Goal: Navigation & Orientation: Find specific page/section

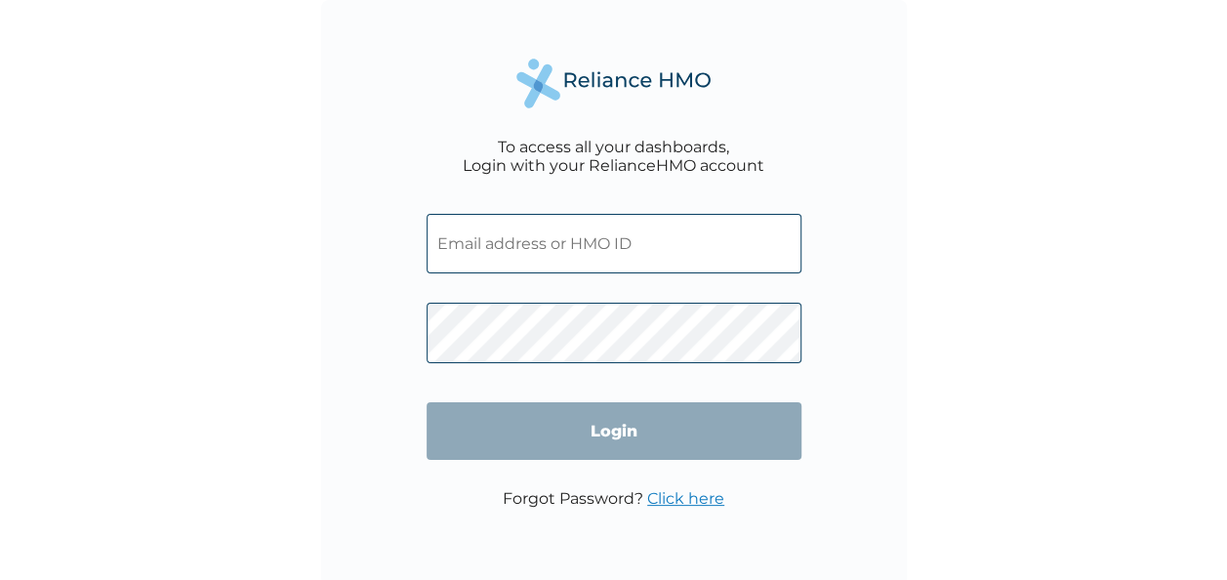
click at [547, 240] on input "text" at bounding box center [614, 244] width 375 height 60
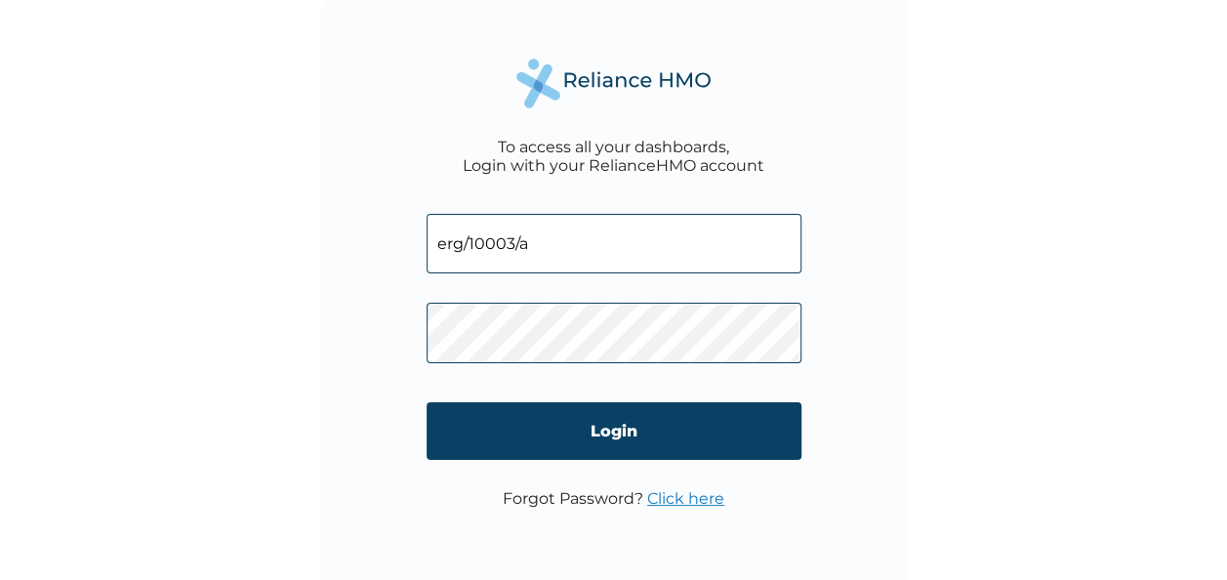
type input "erg/10003/a"
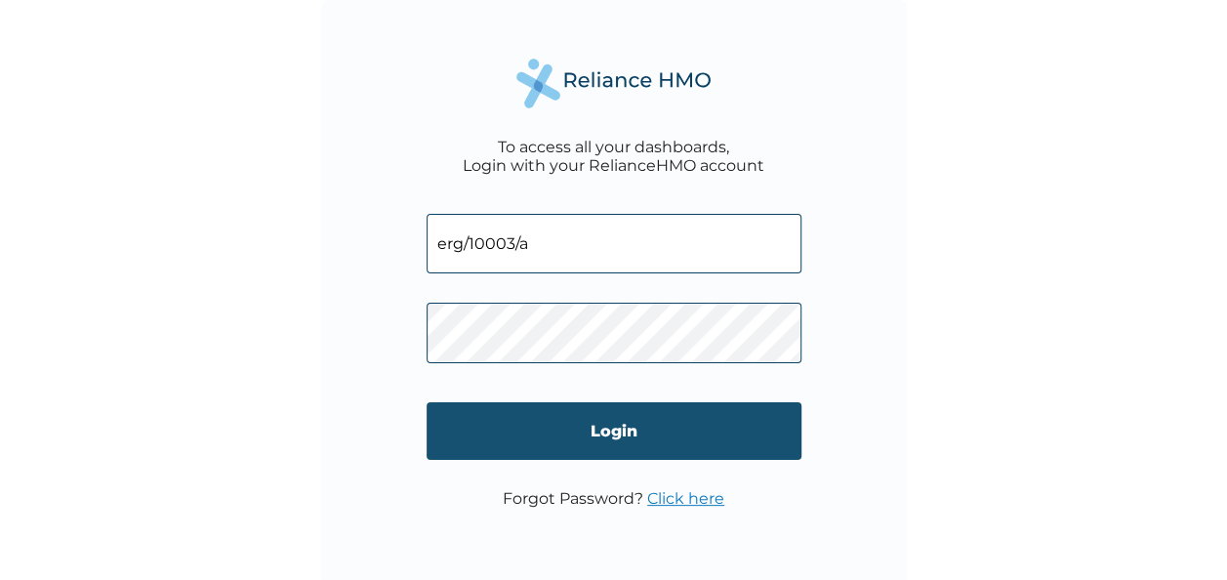
click at [535, 422] on input "Login" at bounding box center [614, 431] width 375 height 58
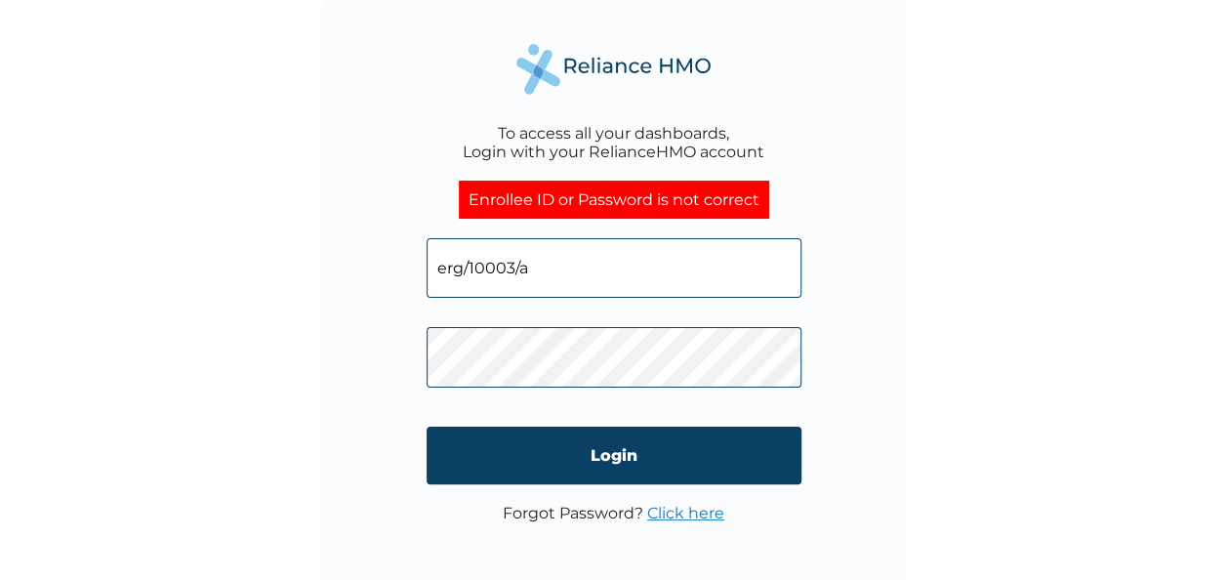
click at [699, 519] on link "Click here" at bounding box center [685, 513] width 77 height 19
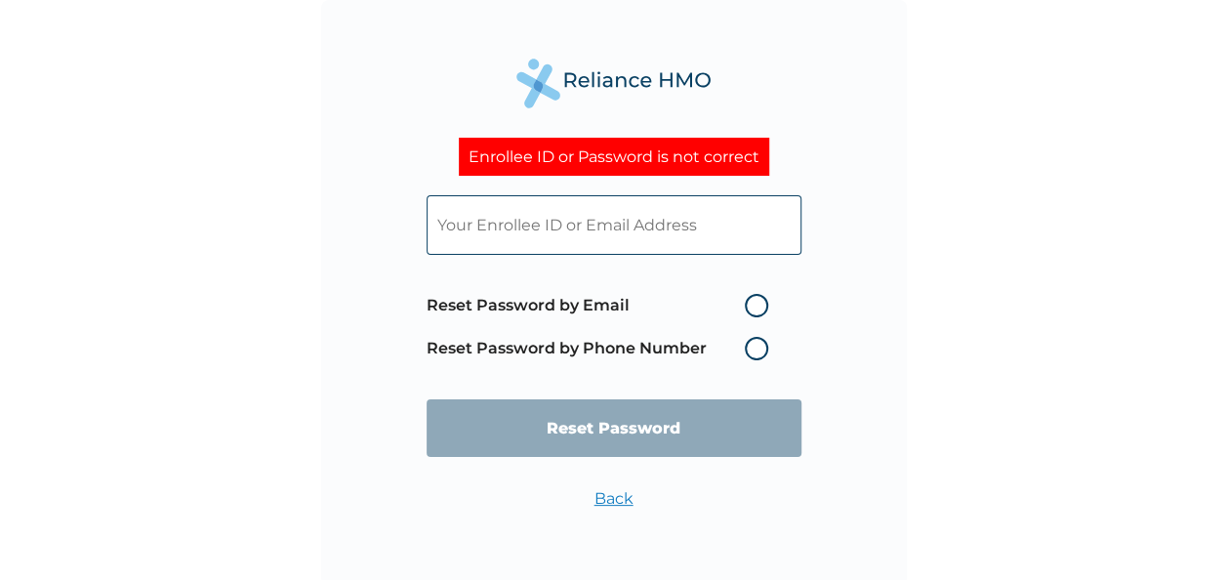
click at [764, 354] on label "Reset Password by Phone Number" at bounding box center [602, 348] width 351 height 23
click at [759, 352] on label "Reset Password by Phone Number" at bounding box center [602, 348] width 351 height 23
click at [758, 312] on label "Reset Password by Email" at bounding box center [602, 305] width 351 height 23
click at [749, 312] on input "Reset Password by Email" at bounding box center [733, 305] width 31 height 31
radio input "true"
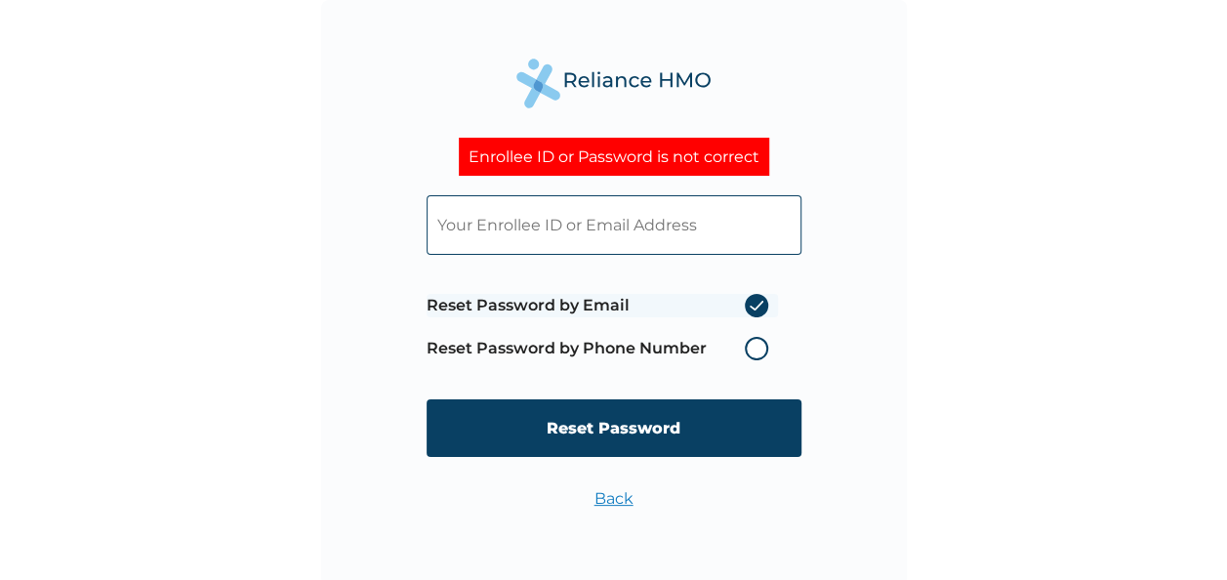
click at [658, 231] on input "text" at bounding box center [614, 225] width 375 height 60
type input "emma.emina@clubconcierge.com"
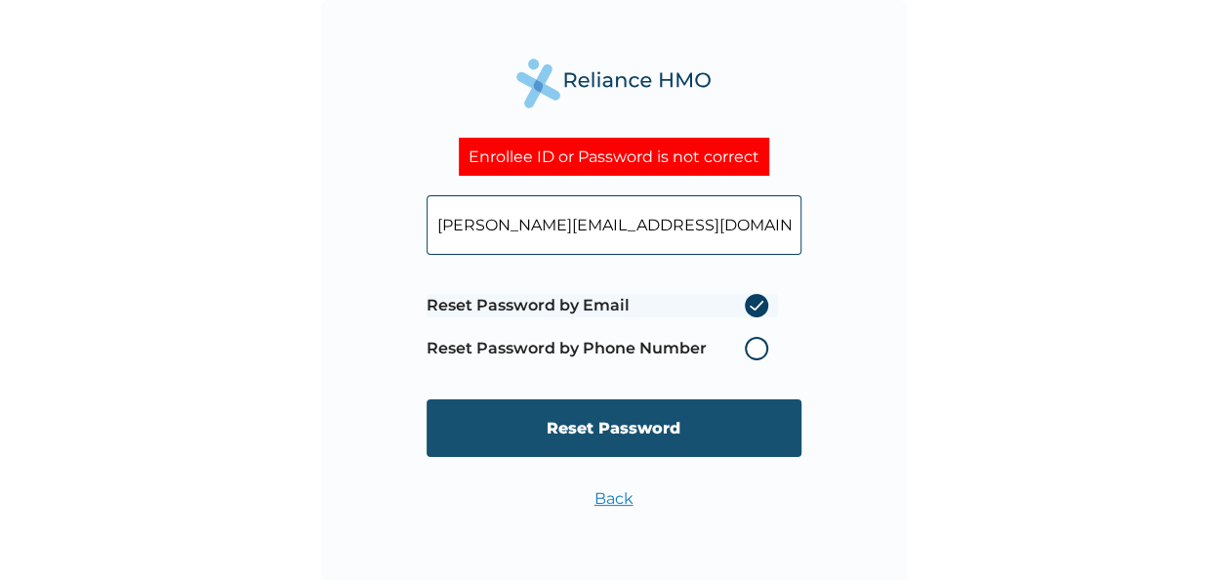
click at [679, 428] on input "Reset Password" at bounding box center [614, 428] width 375 height 58
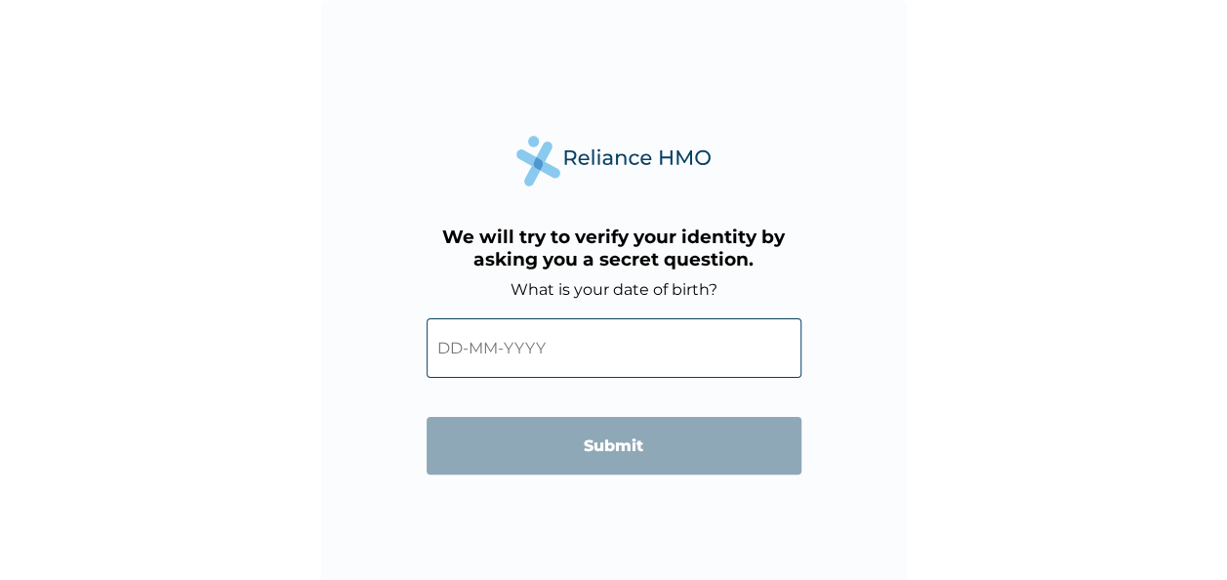
click at [643, 340] on input "text" at bounding box center [614, 348] width 375 height 60
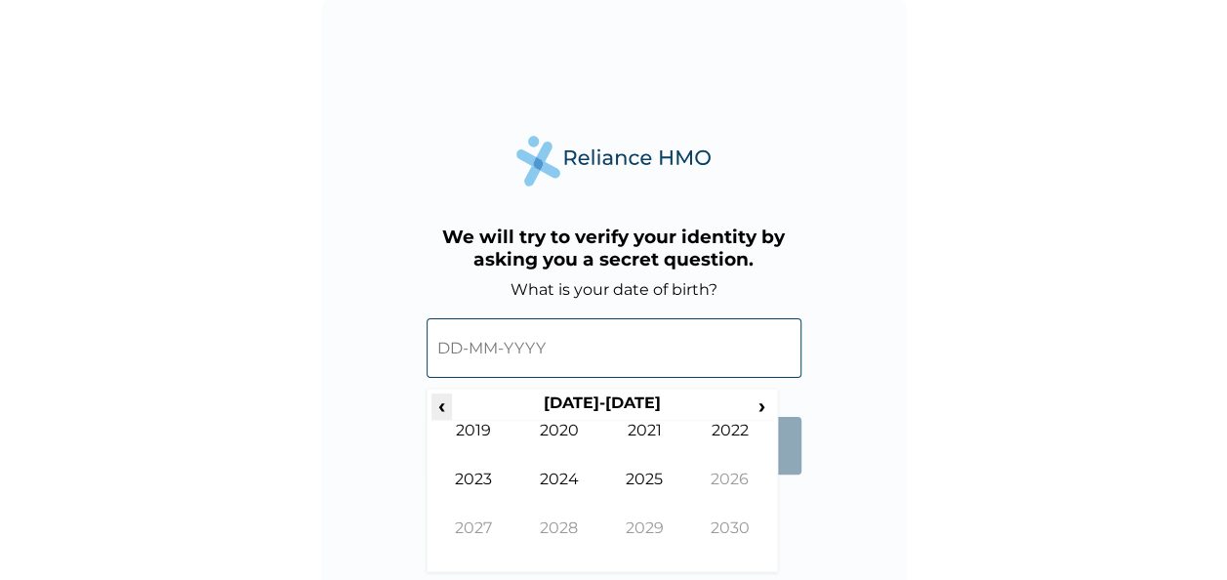
click at [445, 406] on span "‹" at bounding box center [441, 405] width 21 height 24
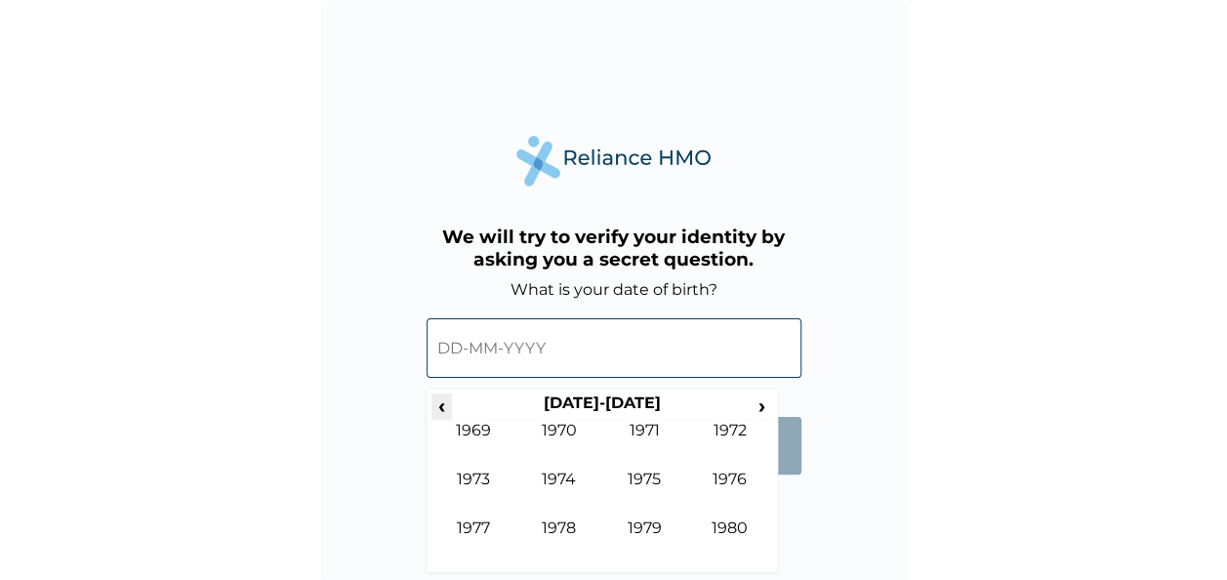
click at [445, 406] on span "‹" at bounding box center [441, 405] width 21 height 24
click at [752, 401] on span "›" at bounding box center [762, 405] width 21 height 24
click at [504, 482] on td "1983" at bounding box center [474, 494] width 86 height 49
click at [722, 472] on td "Aug" at bounding box center [730, 494] width 86 height 49
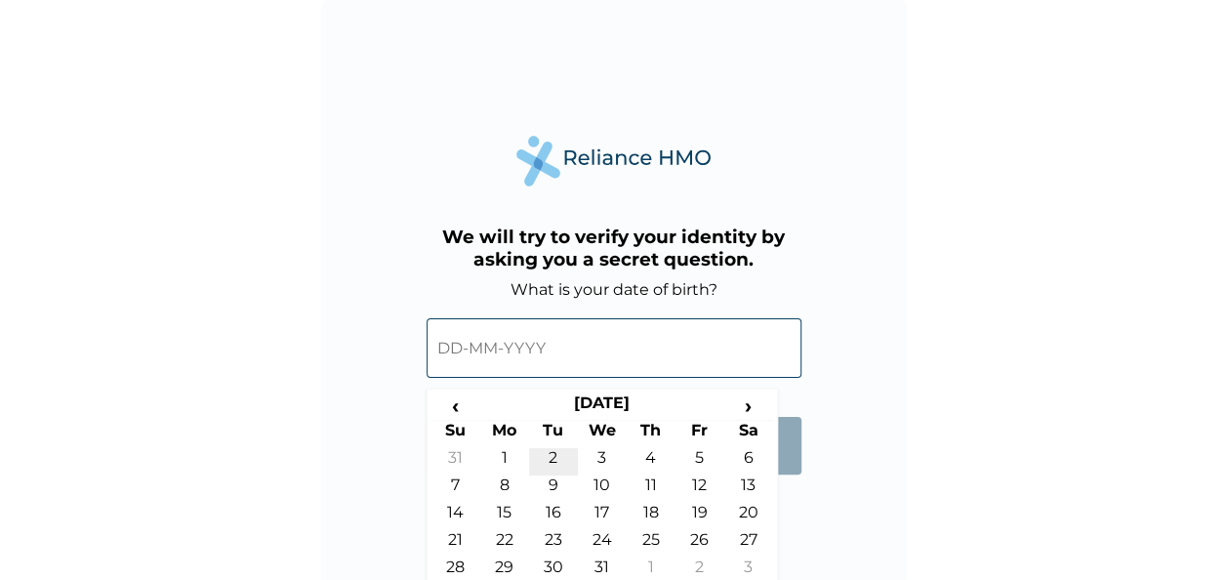
click at [551, 450] on td "2" at bounding box center [553, 461] width 49 height 27
type input "02-08-1983"
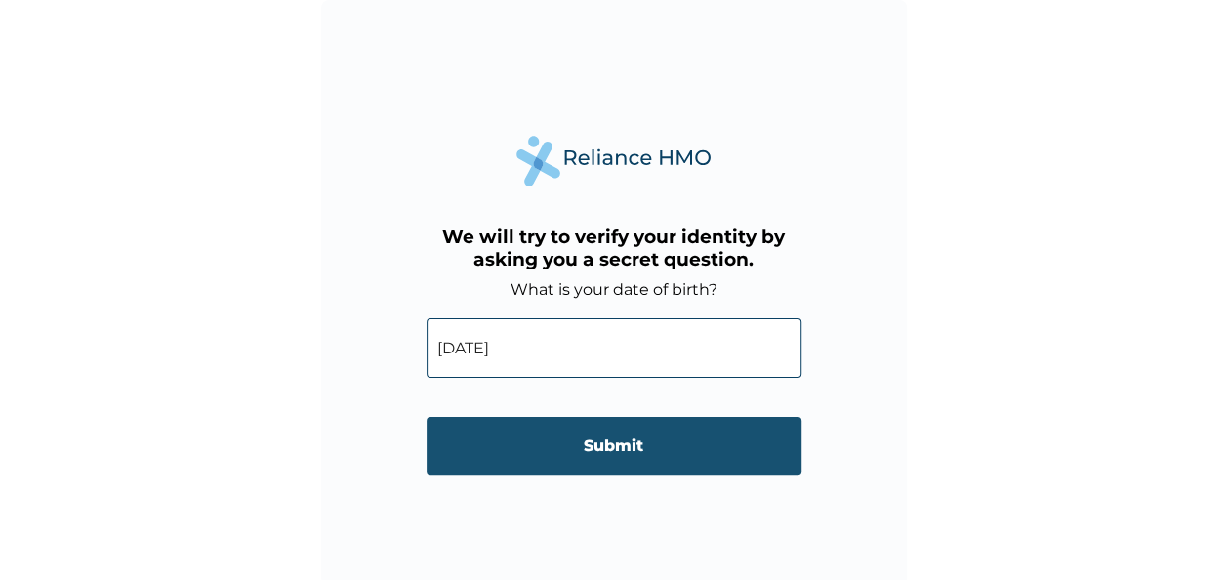
click at [623, 448] on input "Submit" at bounding box center [614, 446] width 375 height 58
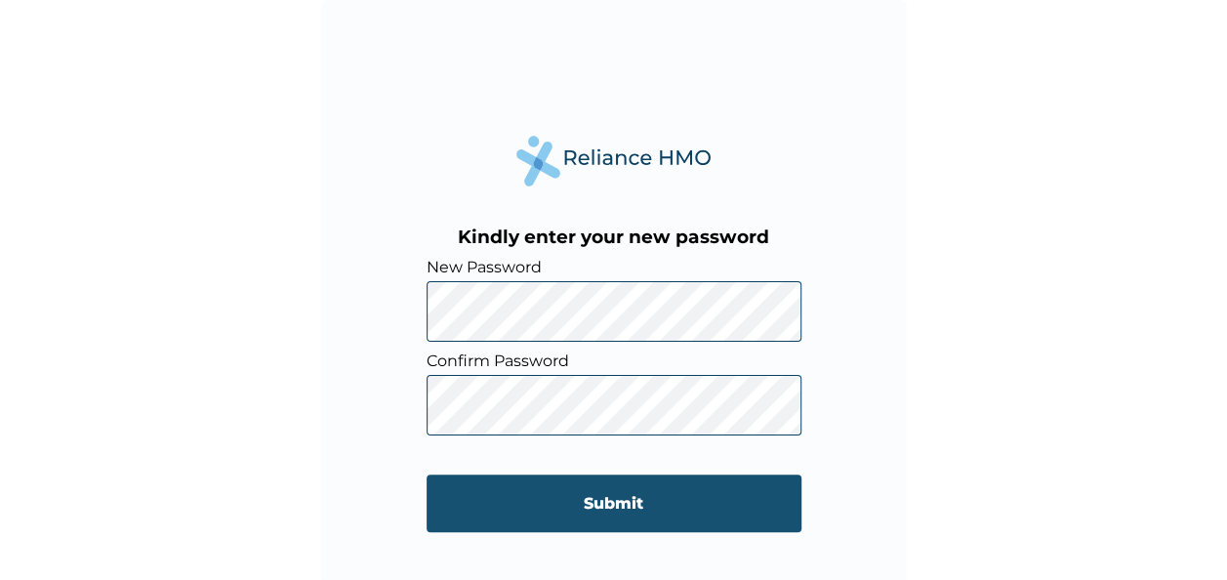
click at [586, 506] on input "Submit" at bounding box center [614, 503] width 375 height 58
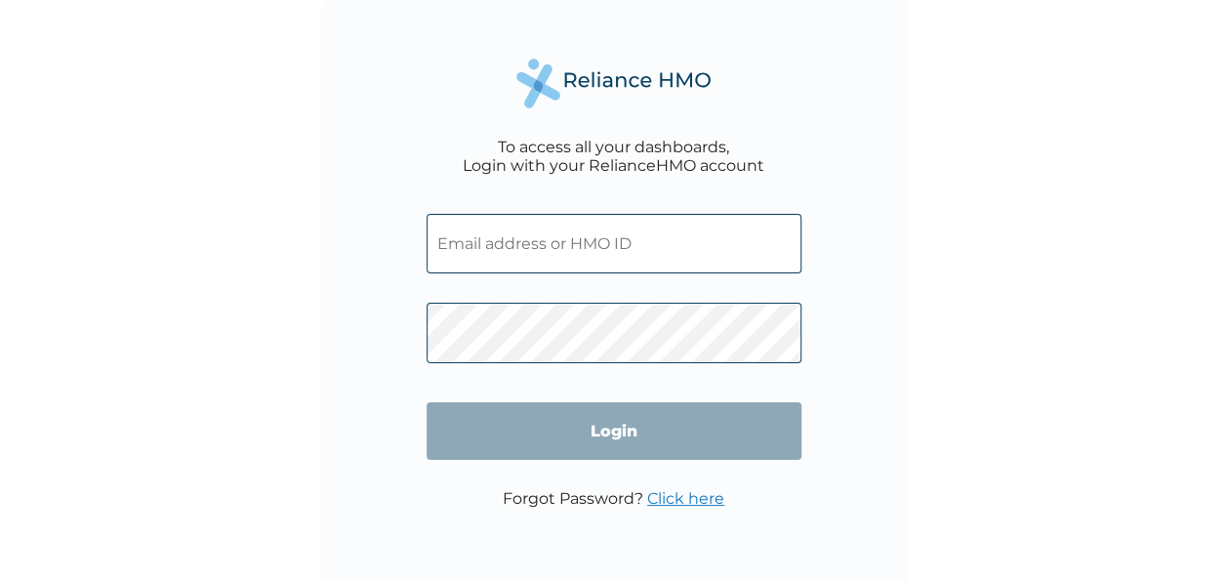
click at [656, 249] on input "text" at bounding box center [614, 244] width 375 height 60
type input "[PERSON_NAME][EMAIL_ADDRESS][DOMAIN_NAME]"
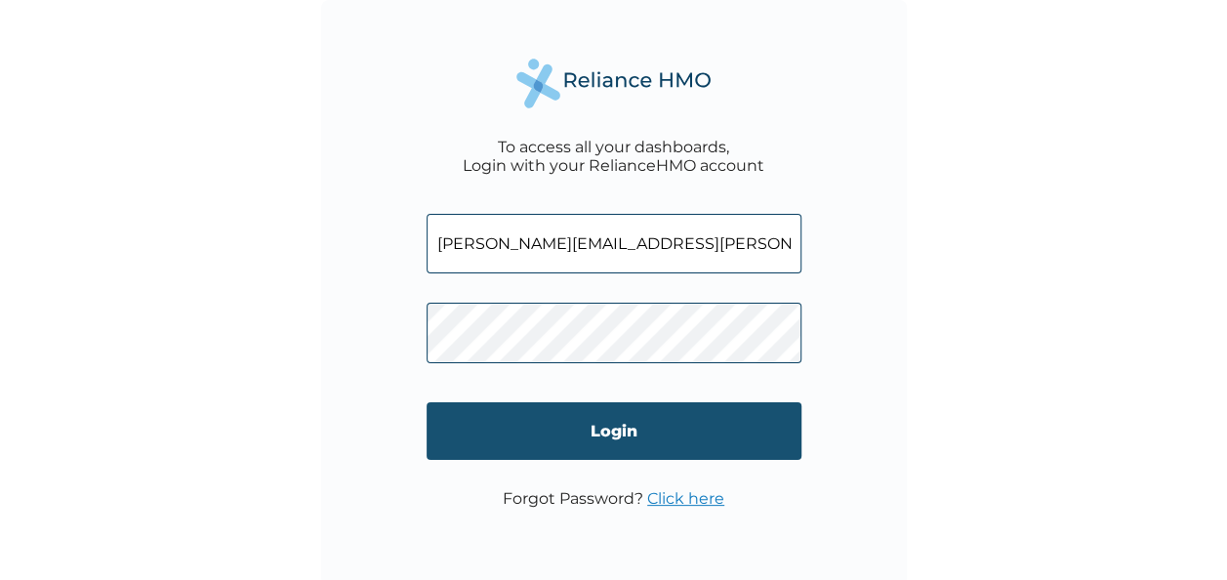
click at [580, 450] on input "Login" at bounding box center [614, 431] width 375 height 58
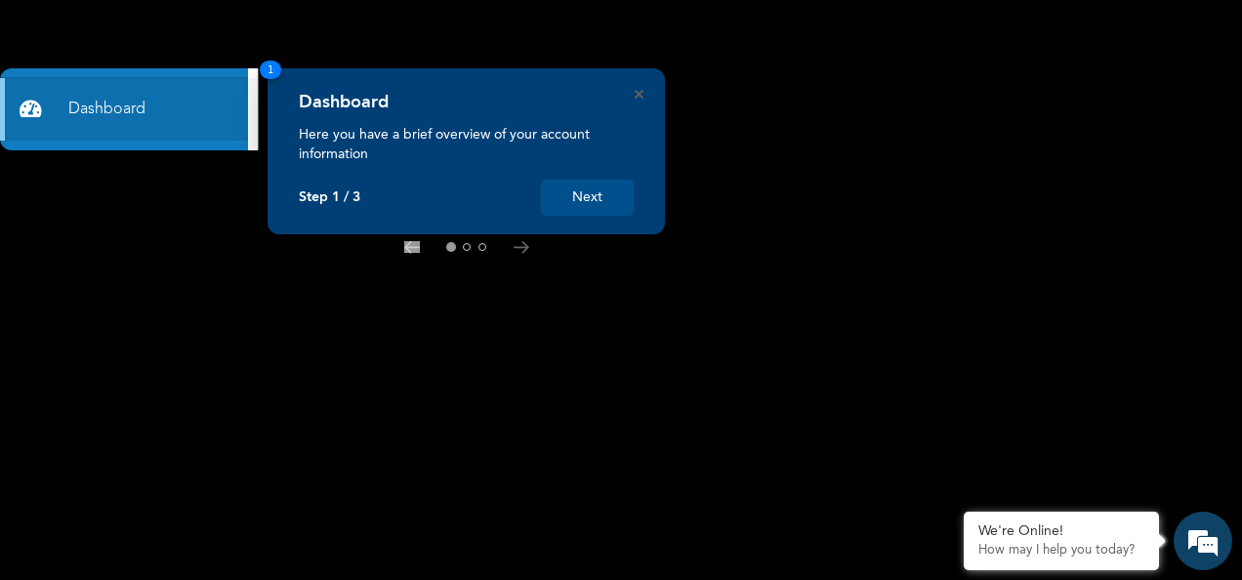
click at [621, 202] on button "Next" at bounding box center [587, 198] width 93 height 36
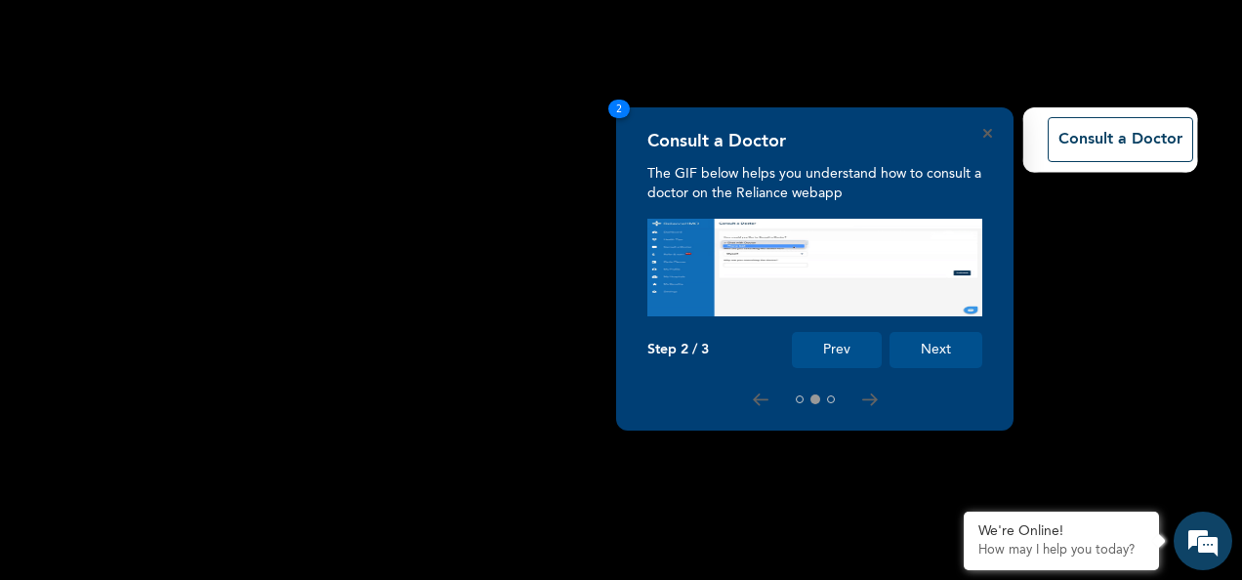
click at [920, 359] on button "Next" at bounding box center [935, 350] width 93 height 36
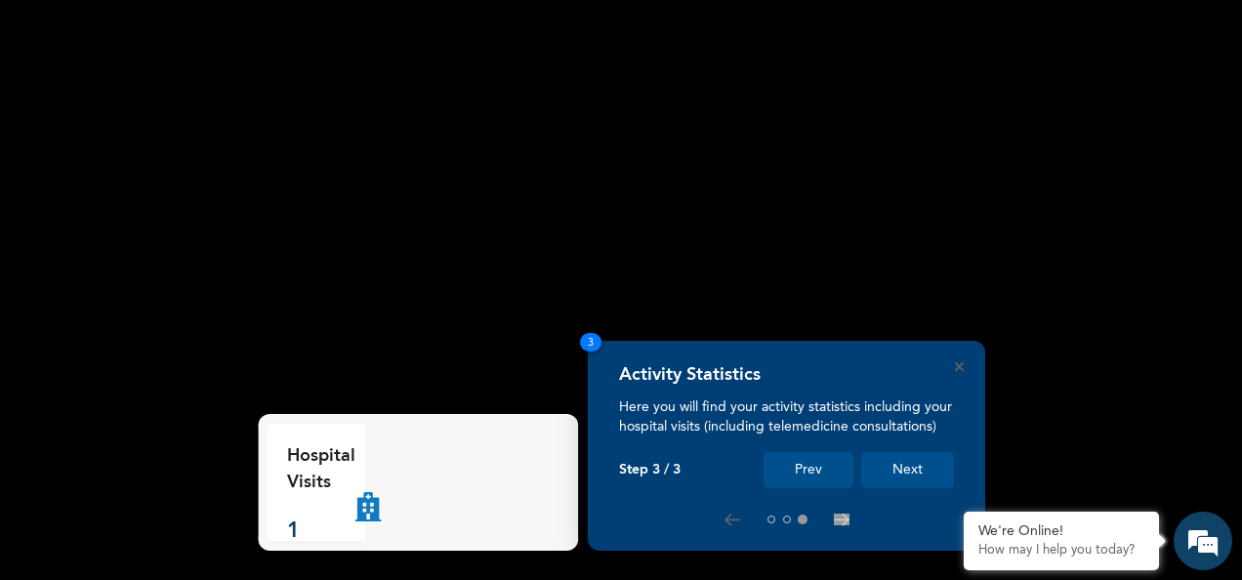
click at [916, 455] on button "Next" at bounding box center [907, 470] width 93 height 36
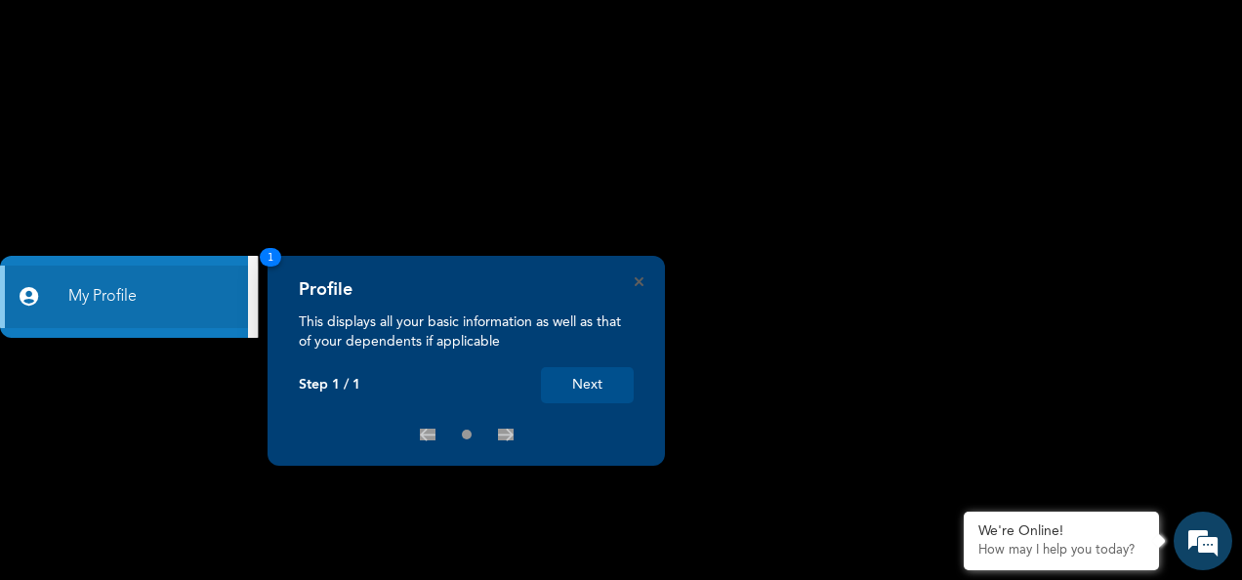
click at [605, 394] on button "Next" at bounding box center [587, 385] width 93 height 36
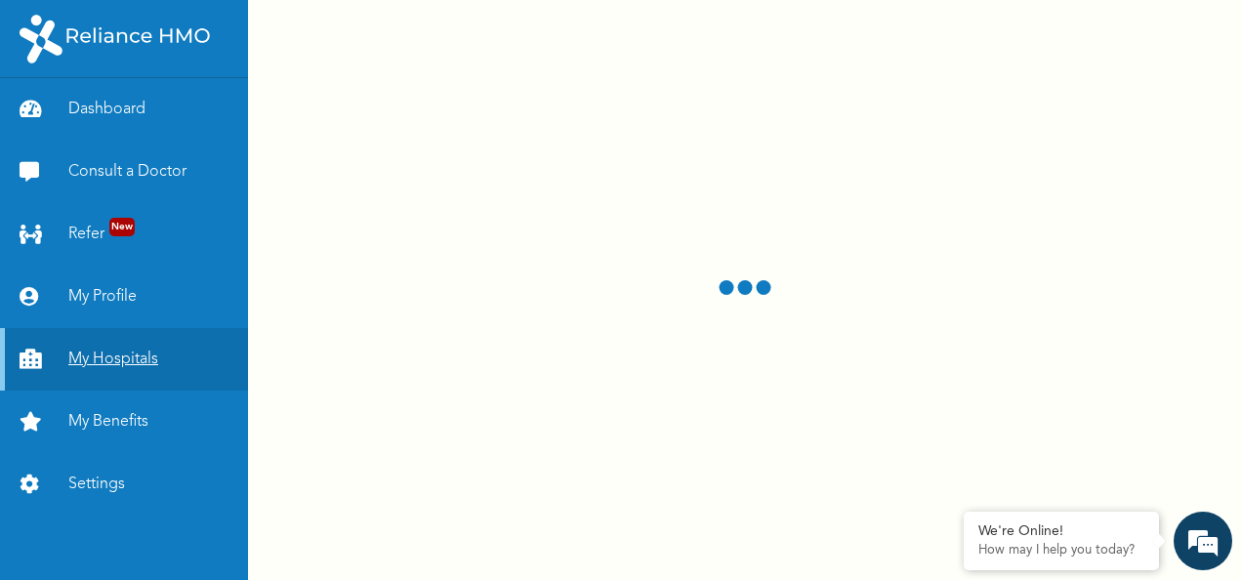
click at [120, 365] on link "My Hospitals" at bounding box center [124, 359] width 248 height 62
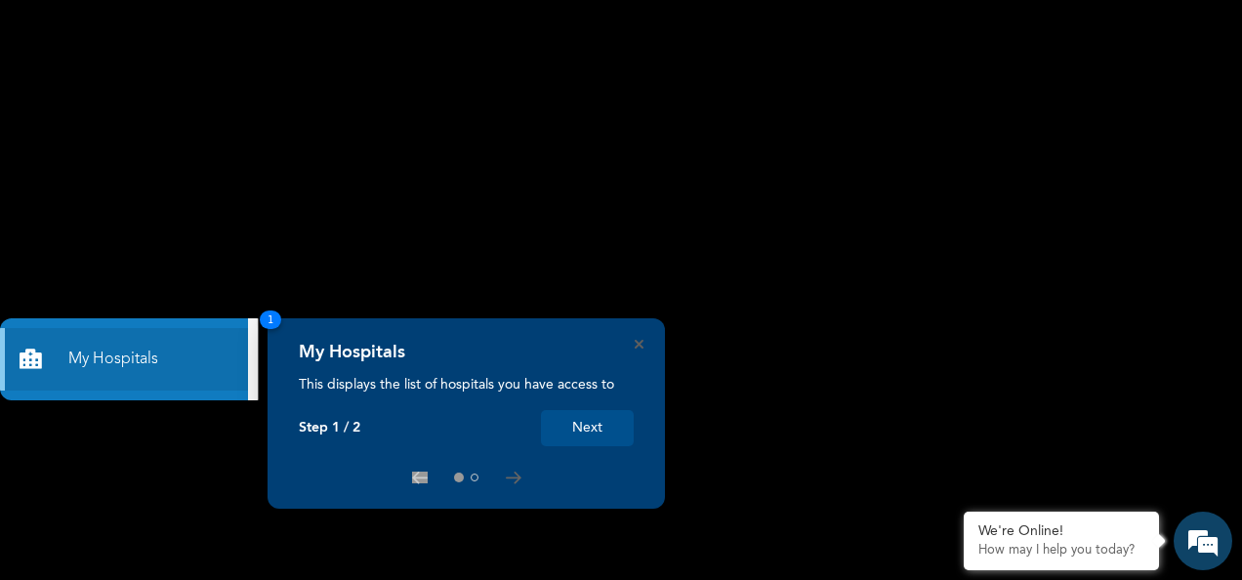
click at [607, 438] on button "Next" at bounding box center [587, 428] width 93 height 36
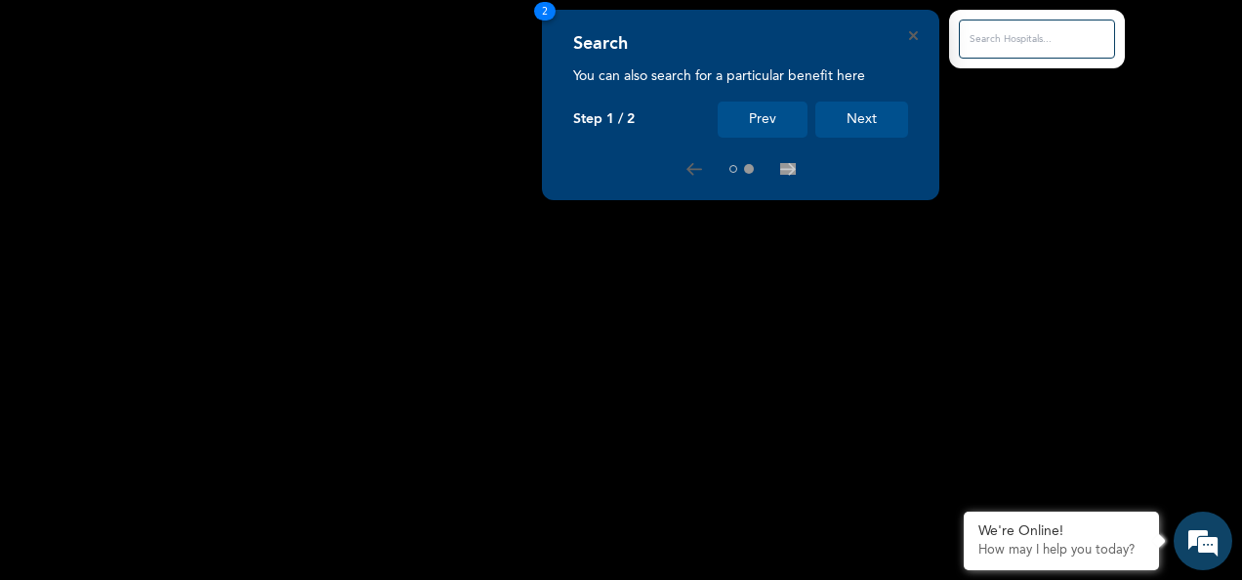
click at [1001, 56] on input "text" at bounding box center [1037, 39] width 156 height 39
click at [999, 53] on input "text" at bounding box center [1037, 39] width 156 height 39
click at [995, 37] on input "text" at bounding box center [1037, 39] width 156 height 39
click at [862, 114] on button "Next" at bounding box center [861, 120] width 93 height 36
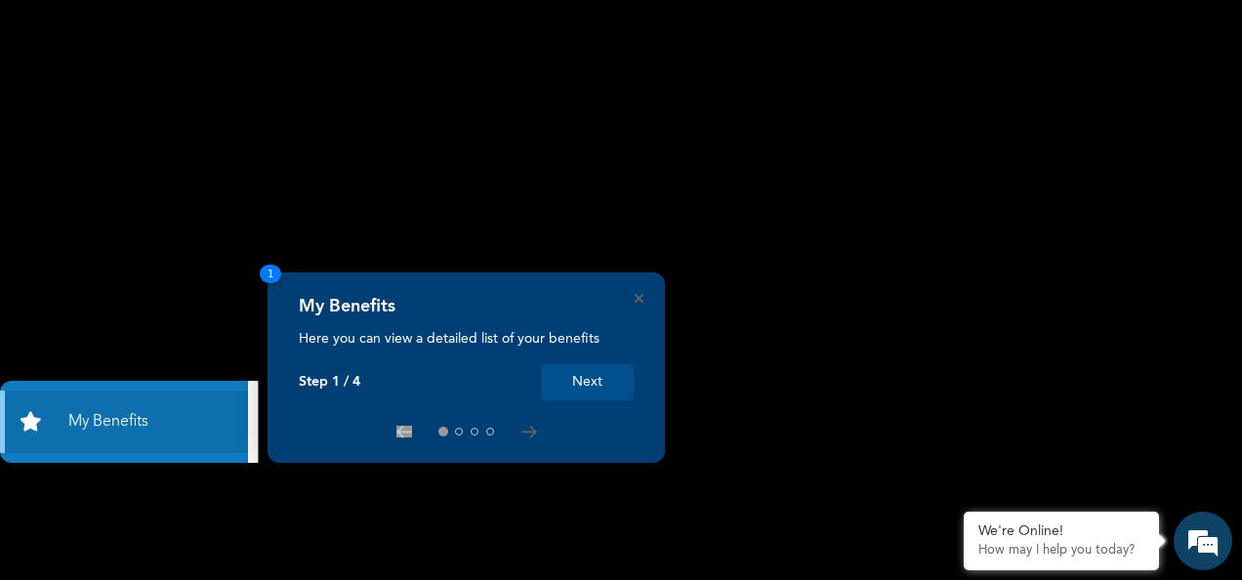
click at [1066, 420] on rect at bounding box center [621, 290] width 1242 height 580
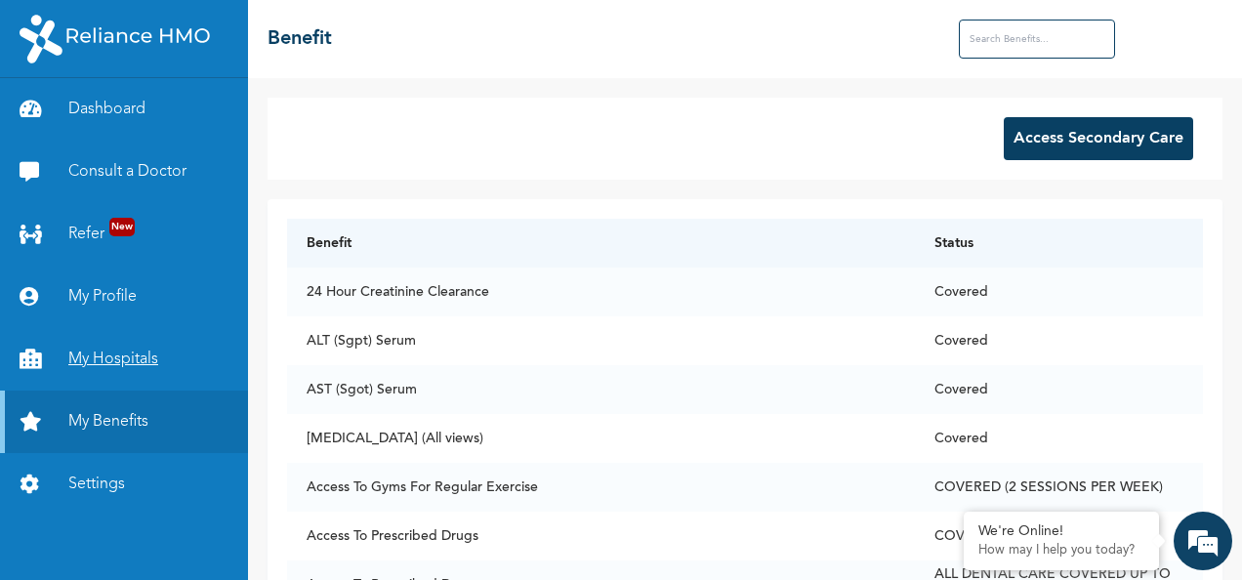
click at [144, 355] on link "My Hospitals" at bounding box center [124, 359] width 248 height 62
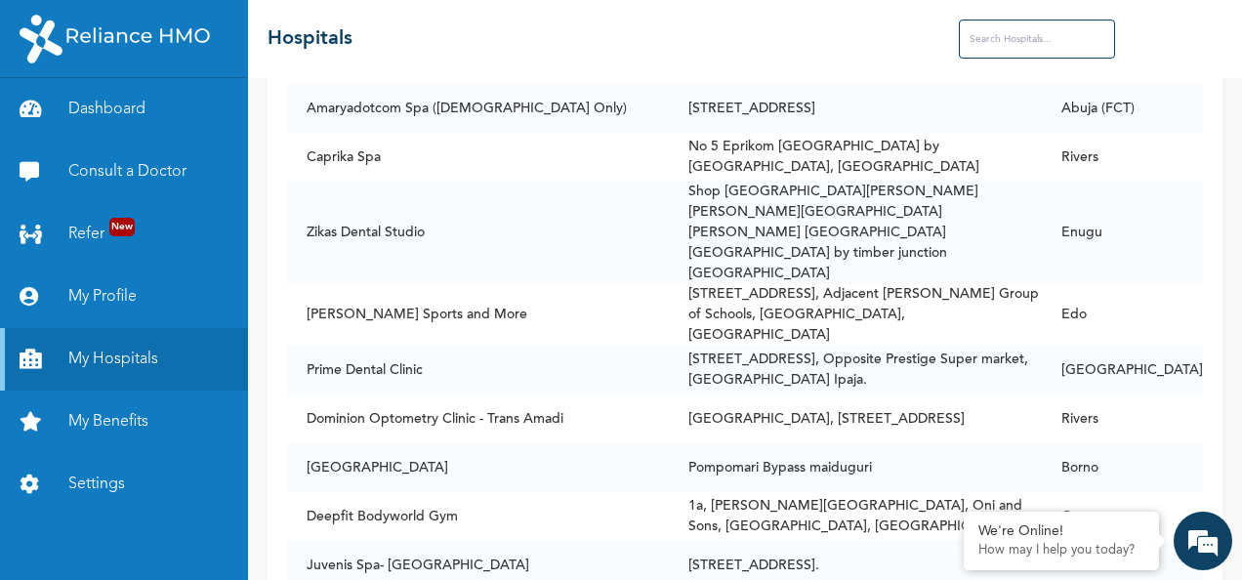
scroll to position [139754, 0]
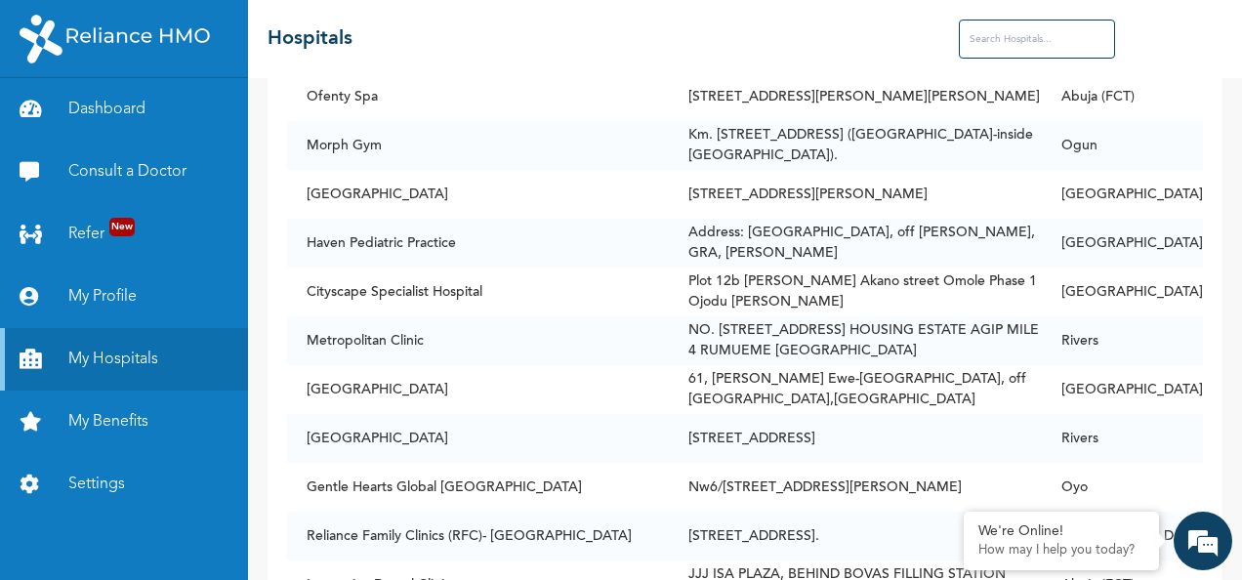
click at [996, 25] on input "text" at bounding box center [1037, 39] width 156 height 39
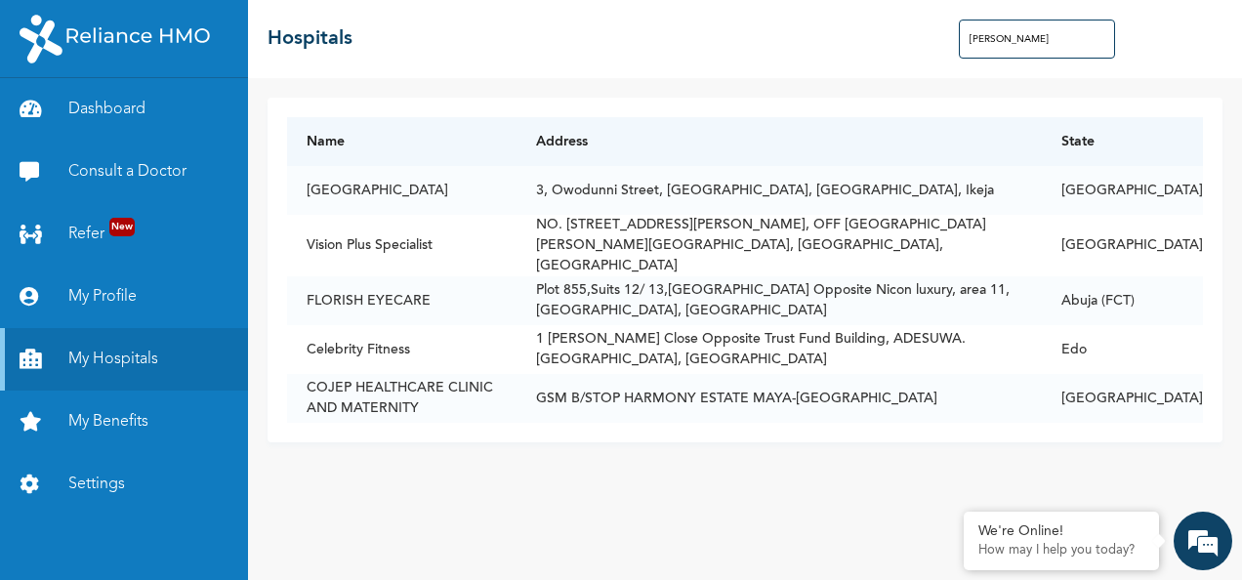
scroll to position [0, 0]
type input "[PERSON_NAME]"
click at [840, 548] on div "Name Address [GEOGRAPHIC_DATA], [GEOGRAPHIC_DATA], [GEOGRAPHIC_DATA] Lagos Visi…" at bounding box center [745, 329] width 994 height 502
